Goal: Register for event/course

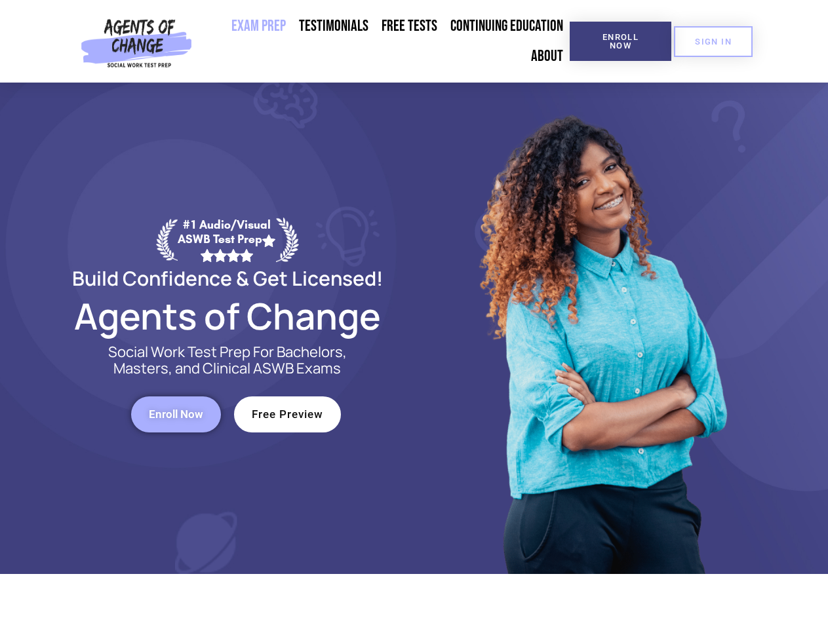
click at [414, 315] on div at bounding box center [601, 329] width 374 height 492
click at [620, 41] on span "Enroll Now" at bounding box center [621, 41] width 60 height 17
click at [713, 41] on span "SIGN IN" at bounding box center [713, 41] width 37 height 9
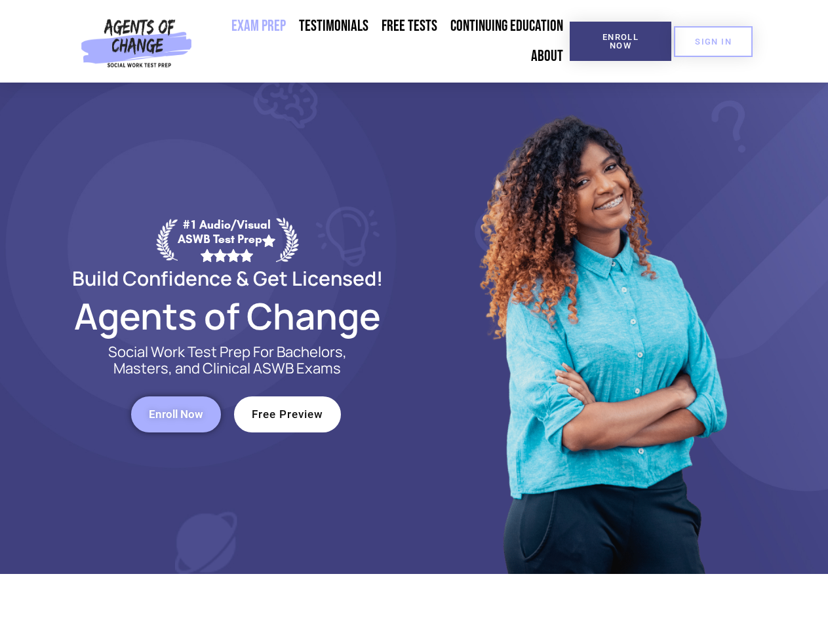
click at [176, 414] on span "Enroll Now" at bounding box center [176, 414] width 54 height 11
click at [287, 414] on span "Free Preview" at bounding box center [287, 414] width 71 height 11
